Goal: Information Seeking & Learning: Compare options

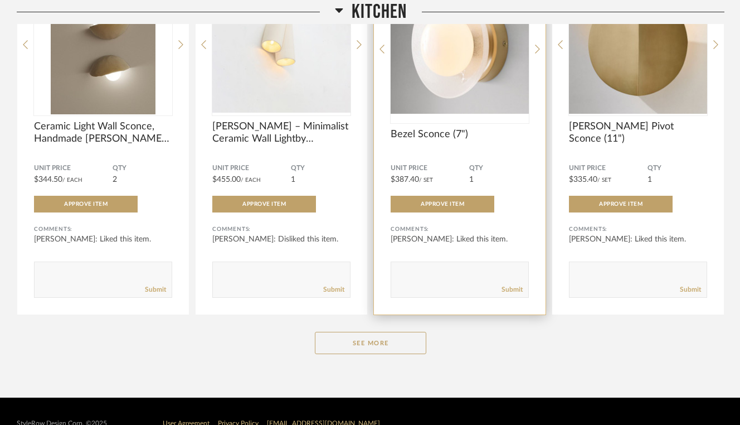
scroll to position [278, 0]
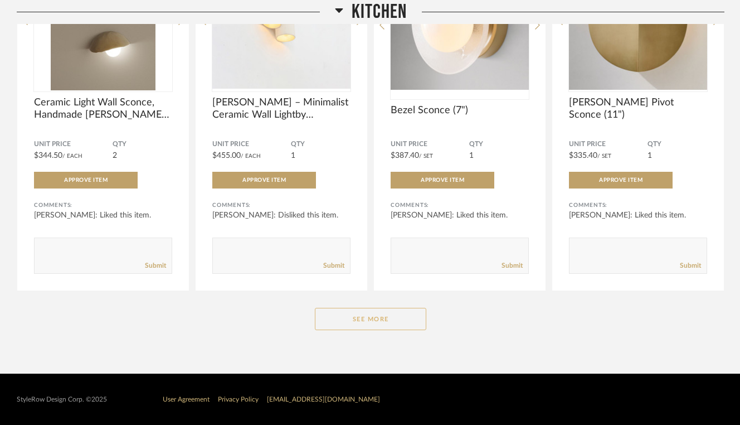
click at [351, 322] on button "See More" at bounding box center [370, 319] width 111 height 22
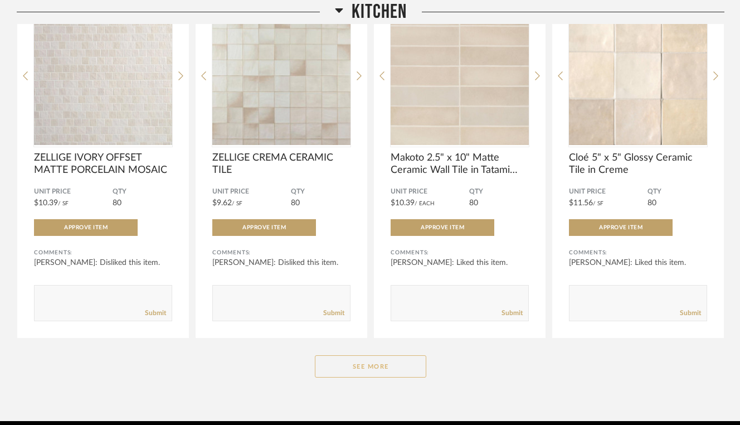
scroll to position [1729, 0]
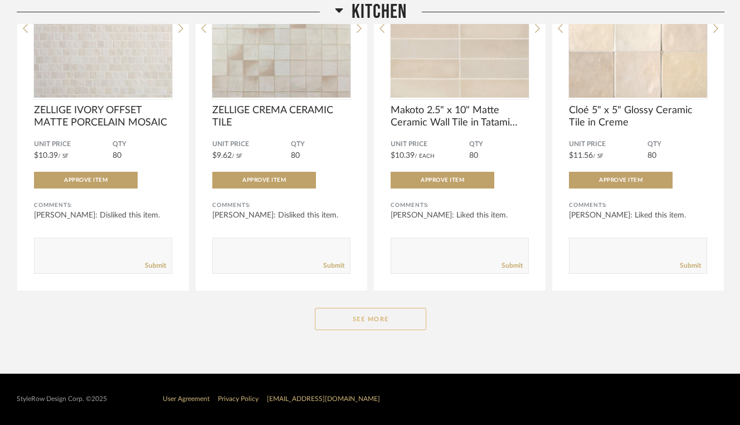
click at [351, 319] on button "See More" at bounding box center [370, 319] width 111 height 22
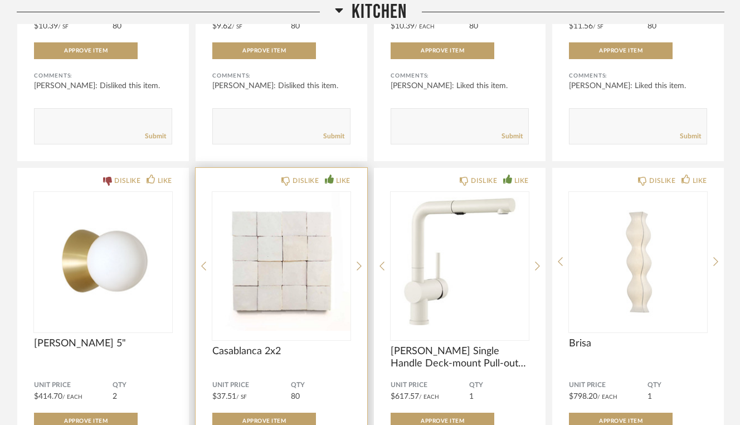
scroll to position [1906, 0]
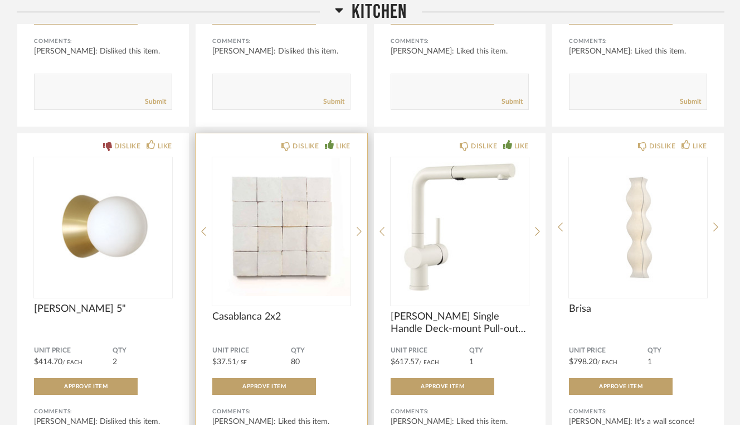
click at [356, 233] on div "DISLIKE LIKE Casablanca 2x2 Unit Price $37.51 / SF QTY 80 Approve Item Comments…" at bounding box center [282, 314] width 172 height 363
click at [359, 233] on icon at bounding box center [359, 231] width 5 height 10
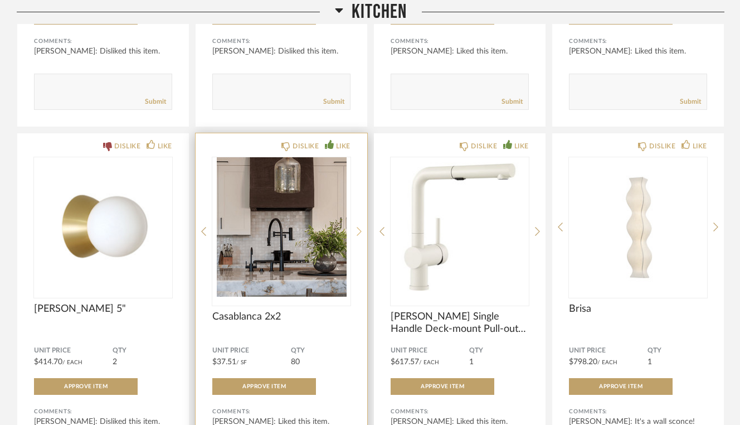
scroll to position [1895, 0]
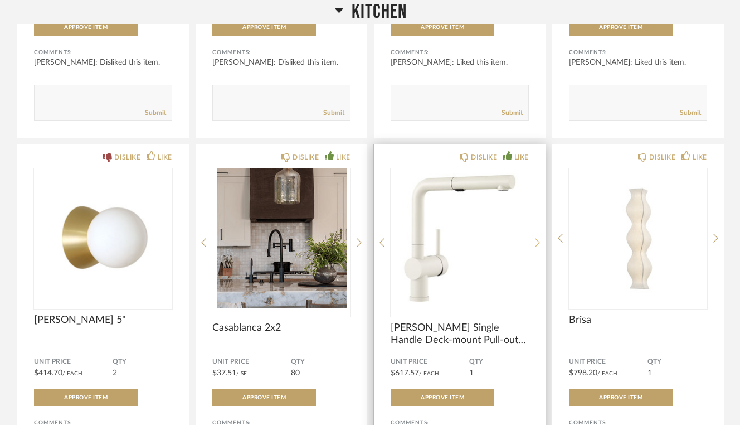
click at [536, 244] on icon at bounding box center [537, 242] width 5 height 10
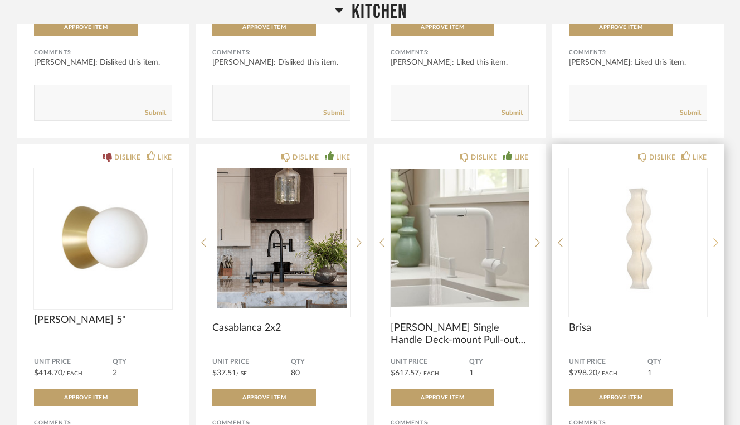
click at [717, 245] on icon at bounding box center [715, 242] width 5 height 9
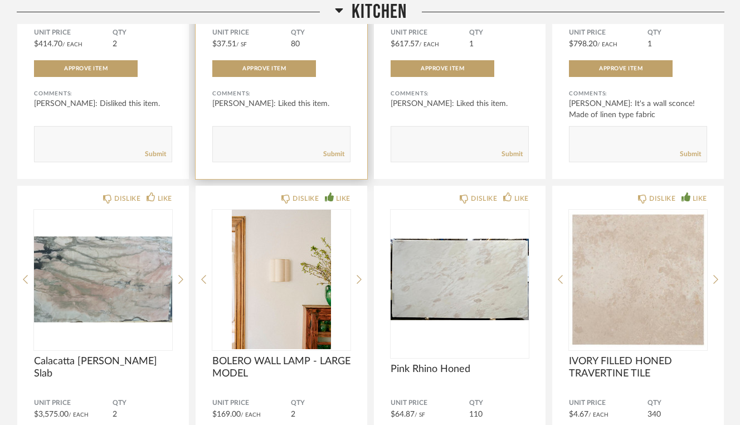
scroll to position [2229, 0]
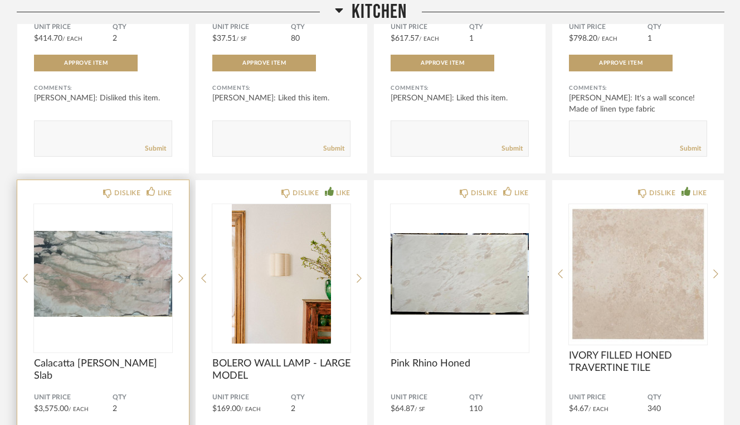
click at [177, 278] on div "DISLIKE LIKE Calacatta [PERSON_NAME] Slab Unit Price $3,575.00 / Each QTY 2 App…" at bounding box center [103, 361] width 172 height 363
click at [181, 280] on icon at bounding box center [180, 278] width 5 height 10
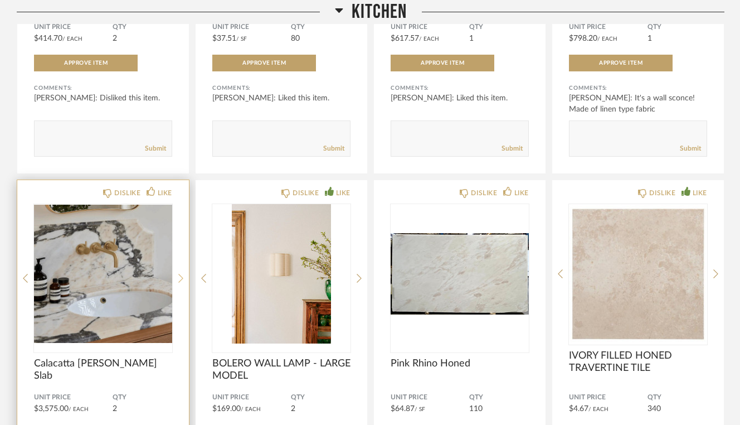
click at [181, 280] on icon at bounding box center [180, 278] width 5 height 10
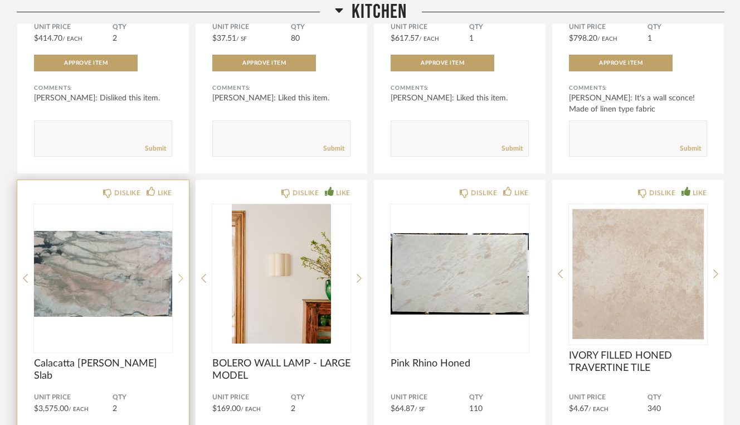
click at [181, 280] on icon at bounding box center [180, 278] width 5 height 10
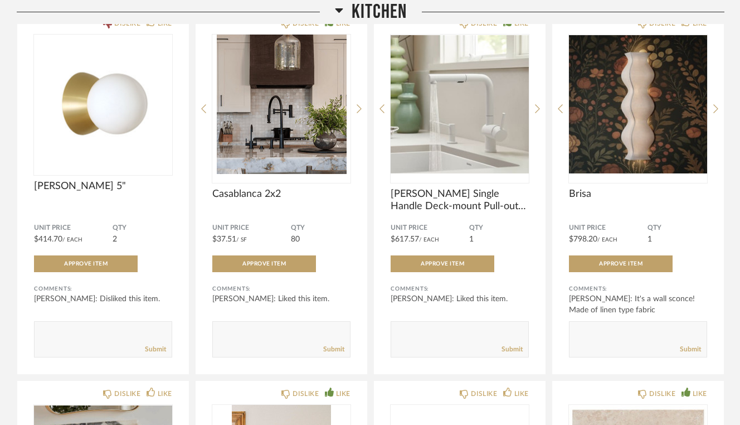
scroll to position [2026, 0]
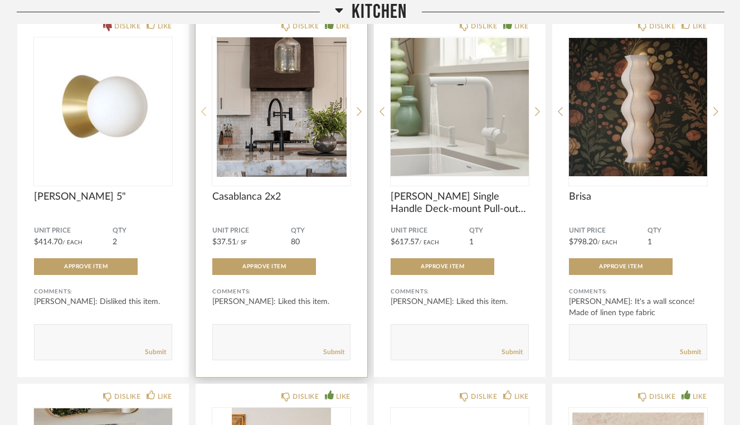
click at [202, 113] on icon at bounding box center [203, 111] width 5 height 9
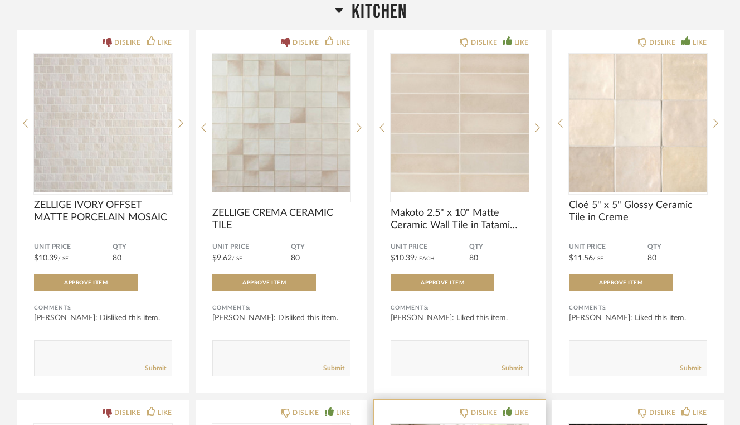
scroll to position [1631, 0]
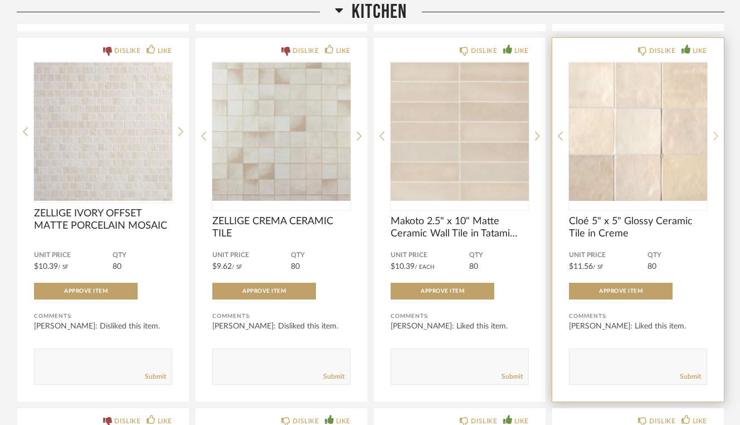
click at [716, 139] on icon at bounding box center [715, 136] width 5 height 10
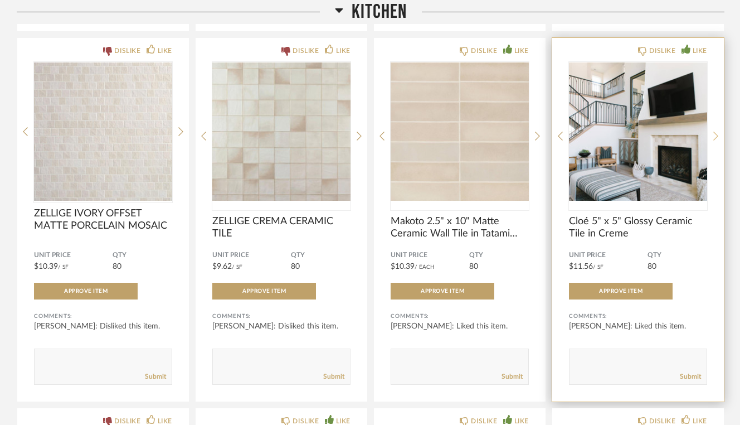
click at [716, 139] on icon at bounding box center [715, 136] width 5 height 9
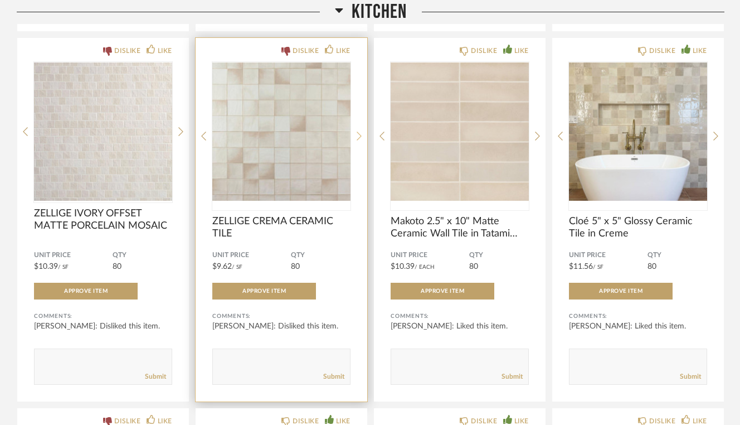
click at [359, 139] on icon at bounding box center [359, 136] width 5 height 10
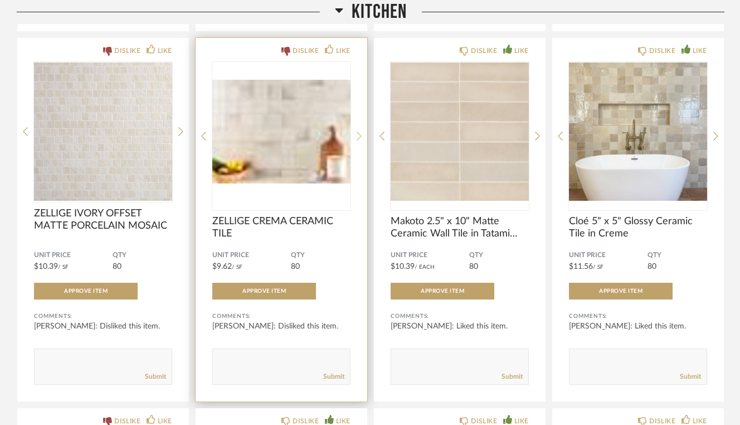
click at [358, 138] on icon at bounding box center [359, 136] width 5 height 10
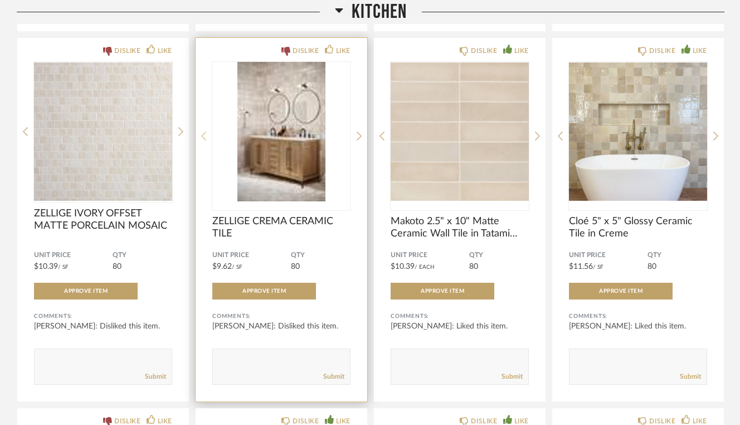
click at [202, 139] on icon at bounding box center [203, 136] width 5 height 10
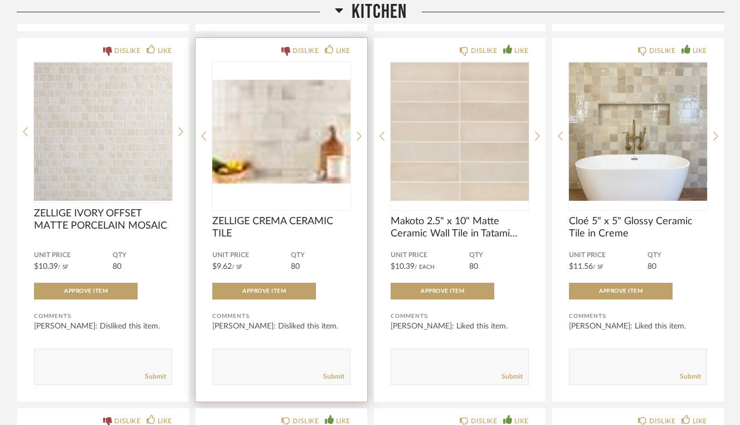
click at [355, 141] on div "DISLIKE LIKE ZELLIGE CREMA CERAMIC TILE Unit Price $9.62 / SF QTY 80 Approve It…" at bounding box center [282, 219] width 172 height 363
click at [361, 140] on icon at bounding box center [359, 136] width 5 height 10
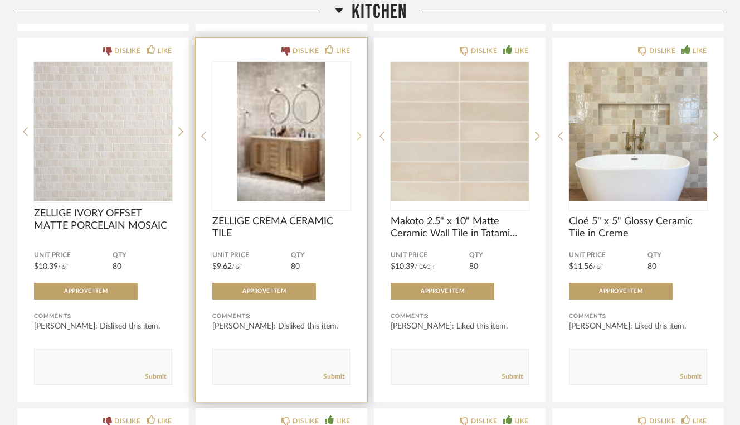
click at [359, 138] on icon at bounding box center [359, 136] width 5 height 10
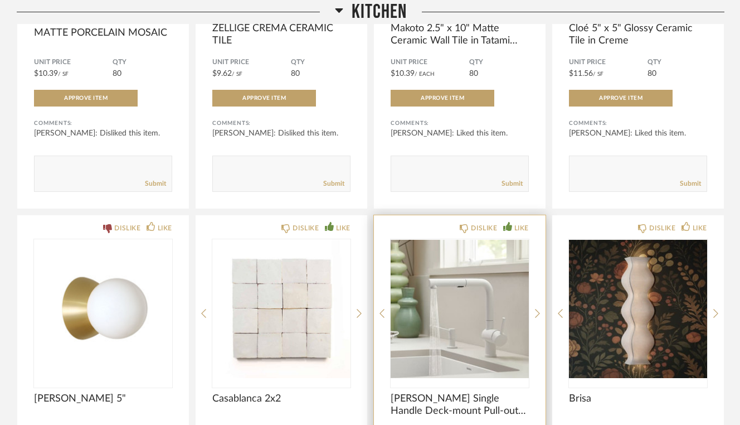
scroll to position [1838, 0]
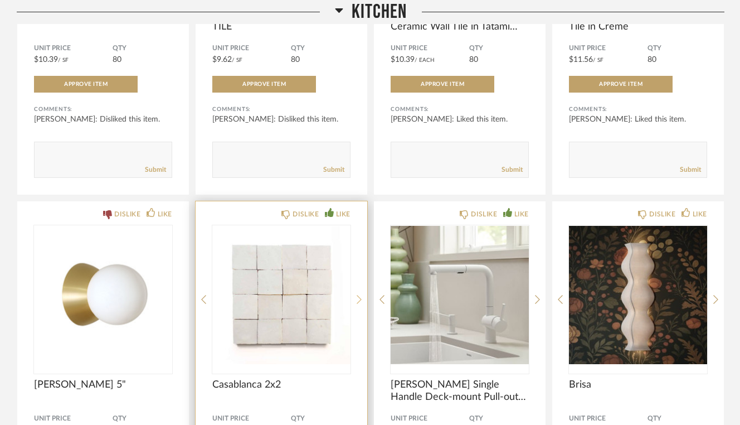
click at [358, 303] on icon at bounding box center [359, 299] width 5 height 10
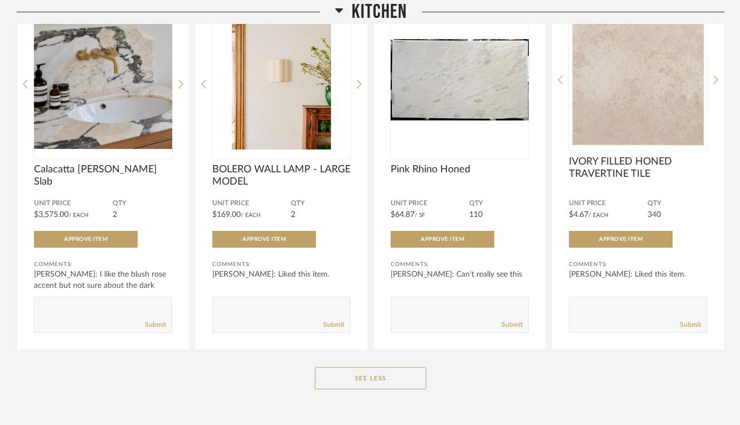
scroll to position [2419, 0]
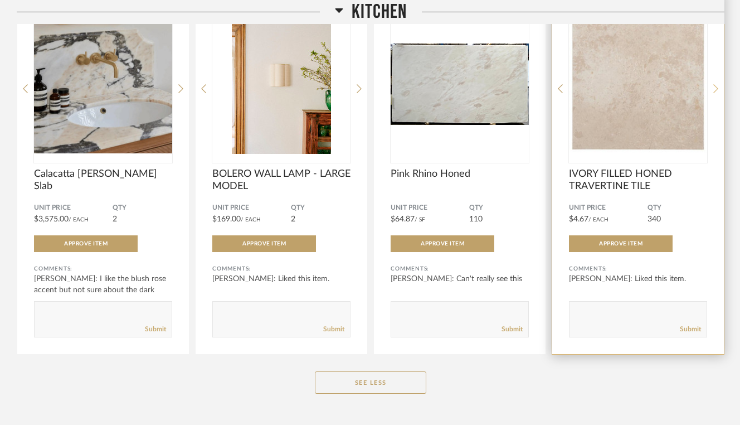
click at [716, 93] on icon at bounding box center [715, 89] width 5 height 10
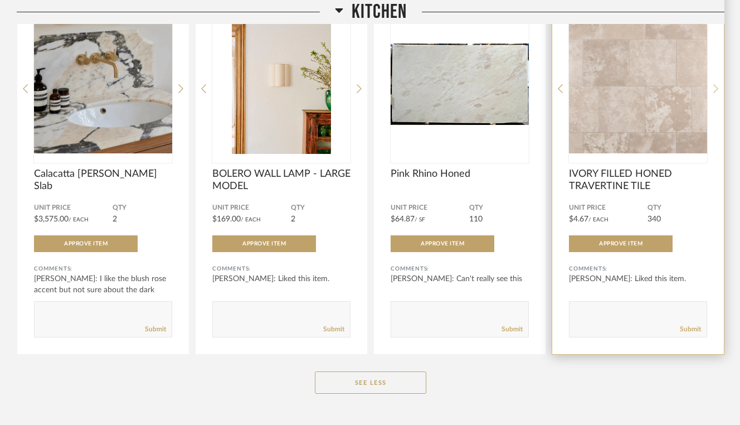
click at [716, 93] on icon at bounding box center [715, 88] width 5 height 9
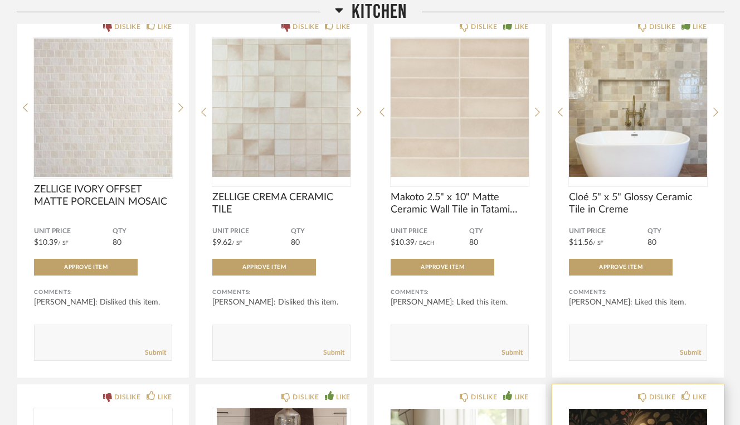
scroll to position [1652, 0]
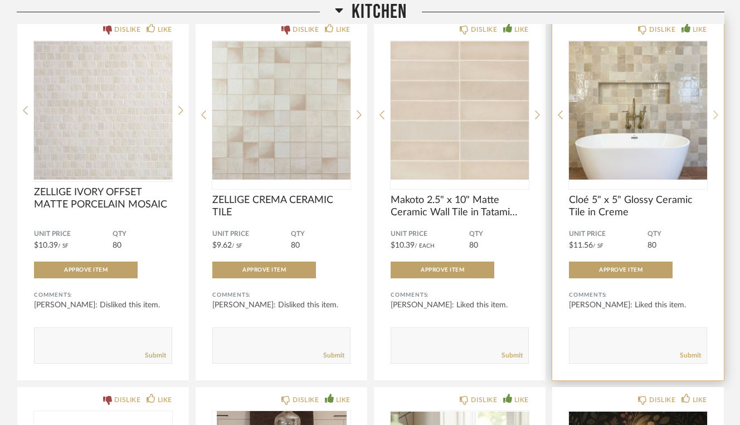
click at [716, 118] on icon at bounding box center [715, 115] width 5 height 10
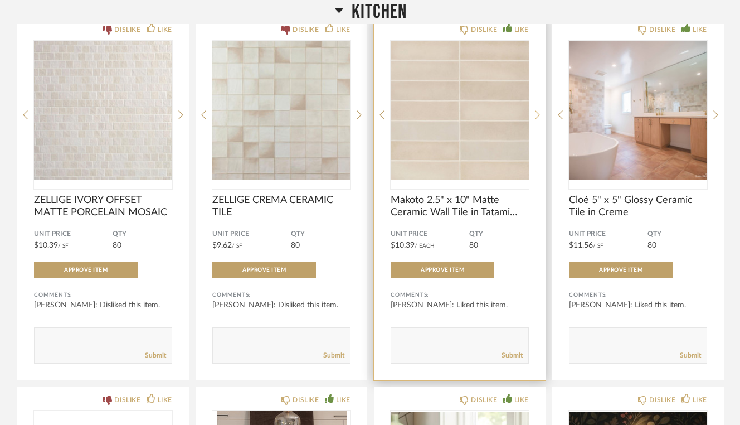
click at [536, 116] on icon at bounding box center [537, 115] width 5 height 10
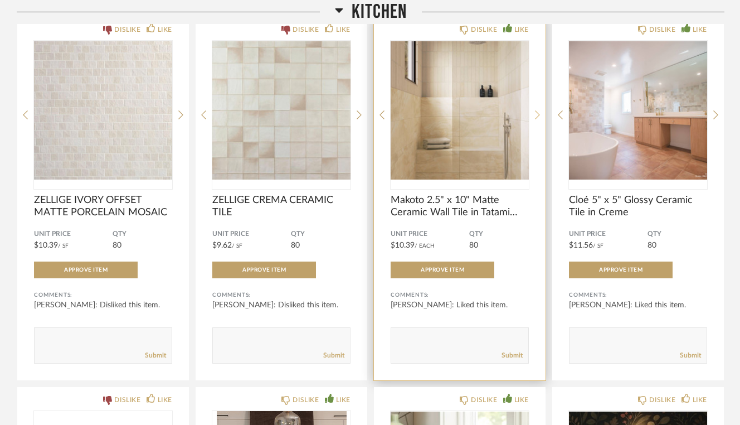
click at [535, 115] on icon at bounding box center [537, 115] width 5 height 10
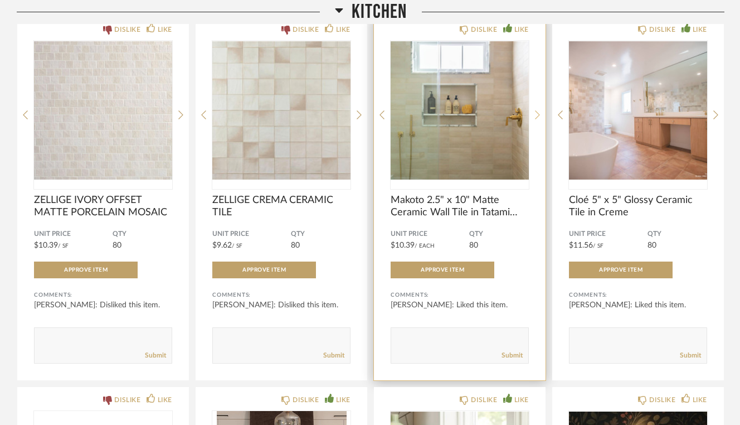
click at [535, 113] on icon at bounding box center [537, 115] width 5 height 10
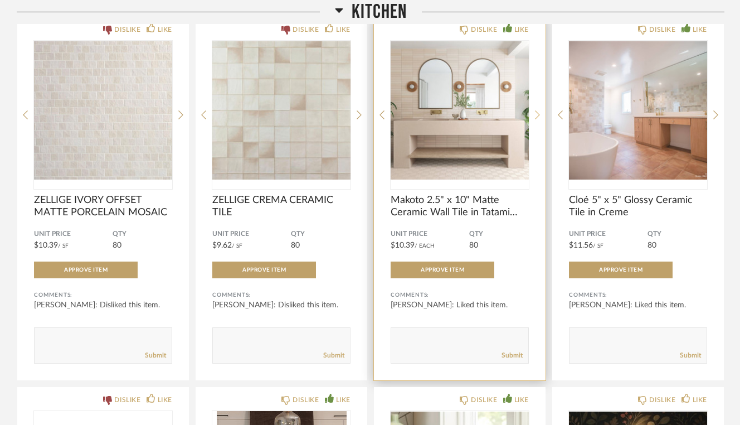
click at [536, 118] on icon at bounding box center [537, 115] width 5 height 10
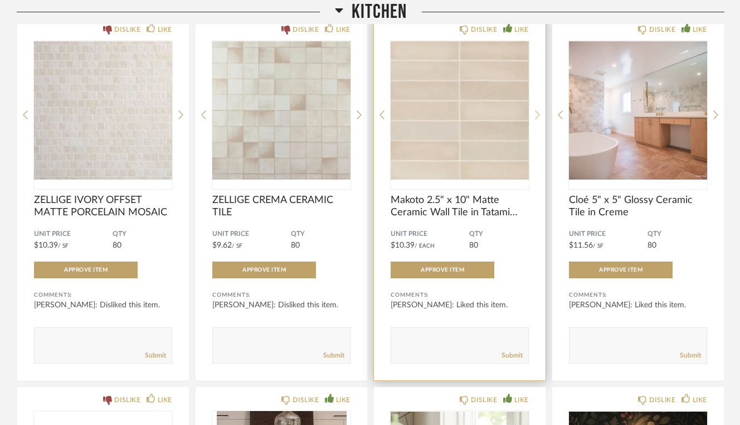
click at [536, 118] on icon at bounding box center [537, 115] width 5 height 10
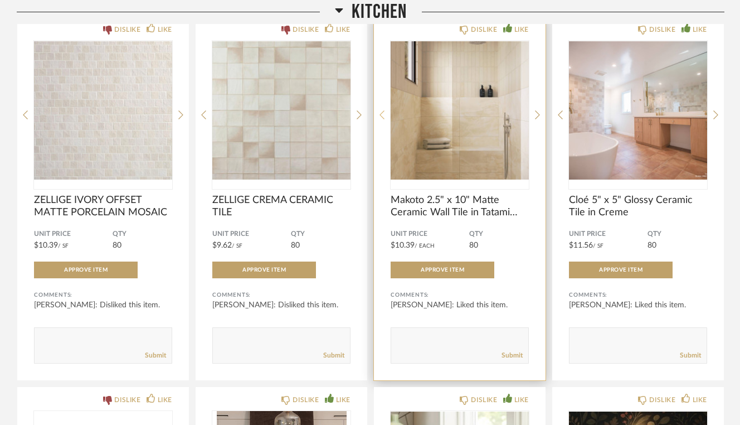
click at [382, 117] on icon at bounding box center [381, 115] width 5 height 10
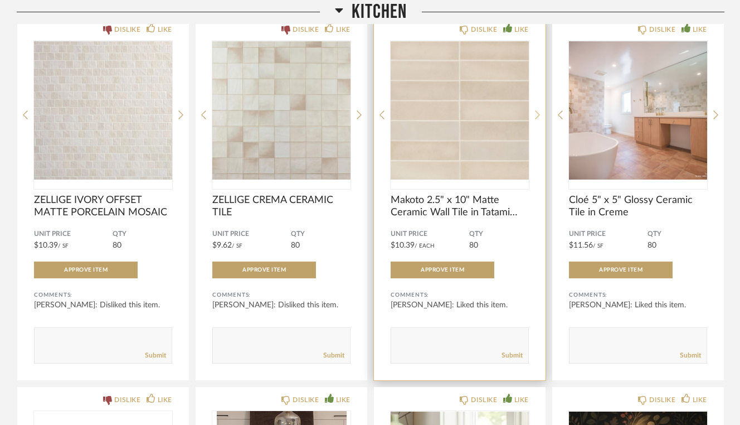
click at [538, 114] on icon at bounding box center [537, 115] width 5 height 10
